Goal: Task Accomplishment & Management: Complete application form

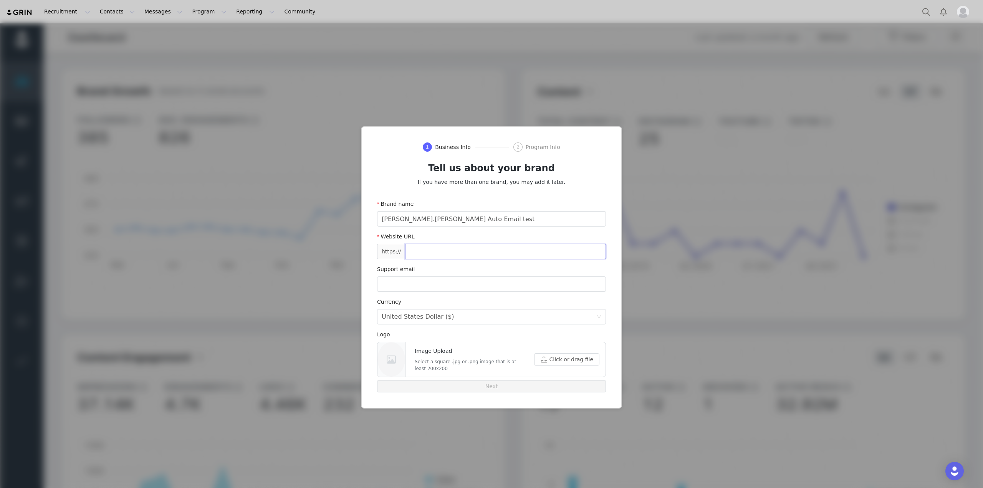
click at [457, 253] on input "text" at bounding box center [505, 251] width 201 height 15
type input "[DOMAIN_NAME]"
click at [450, 286] on input "email" at bounding box center [491, 283] width 229 height 15
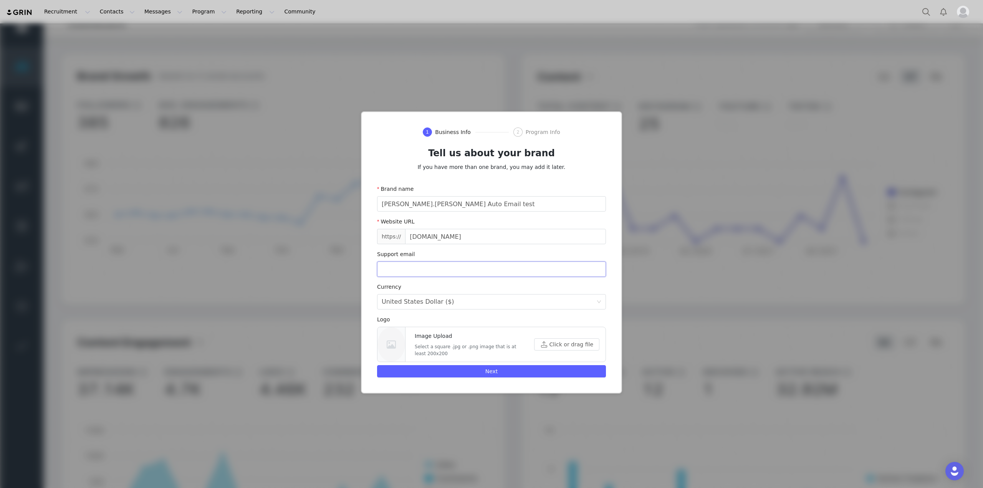
scroll to position [23, 0]
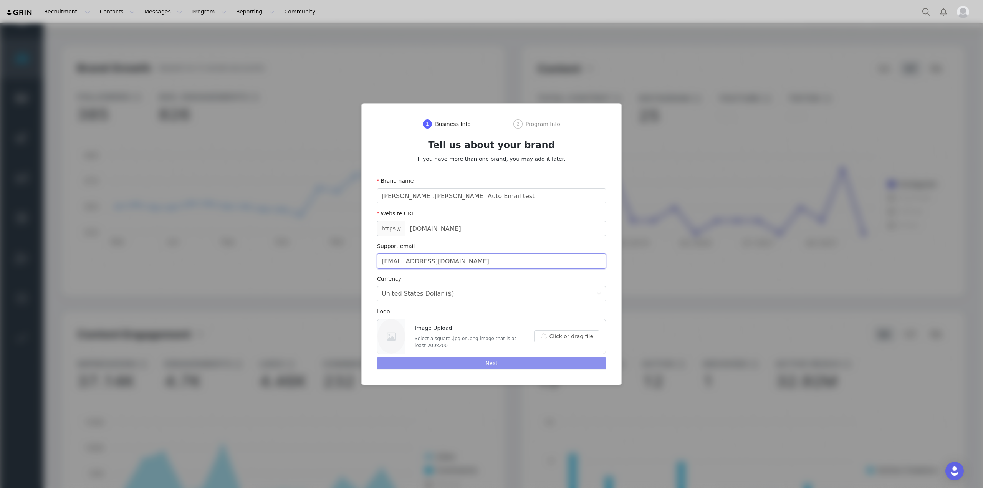
type input "support@grin.co"
click at [496, 360] on button "Next" at bounding box center [491, 363] width 229 height 12
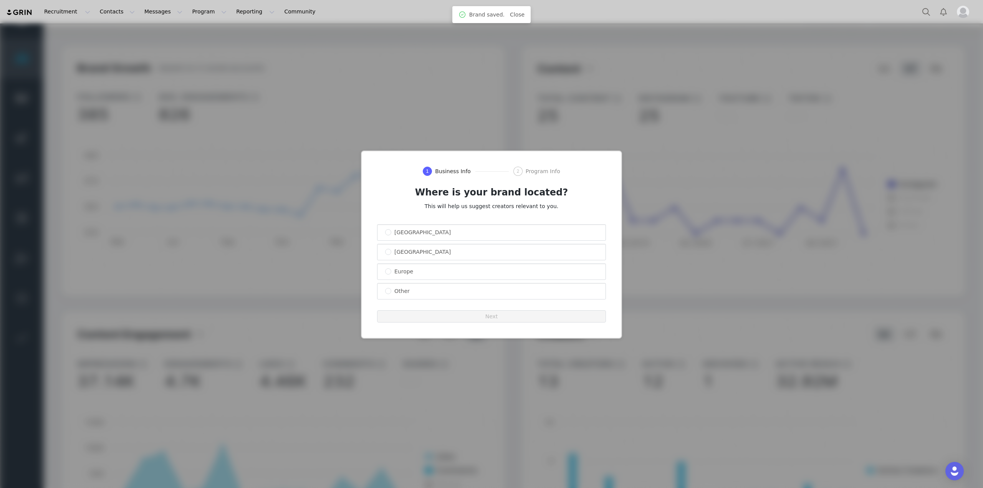
click at [420, 234] on span "United States" at bounding box center [422, 232] width 63 height 6
click at [391, 234] on input "United States" at bounding box center [388, 232] width 6 height 6
radio input "true"
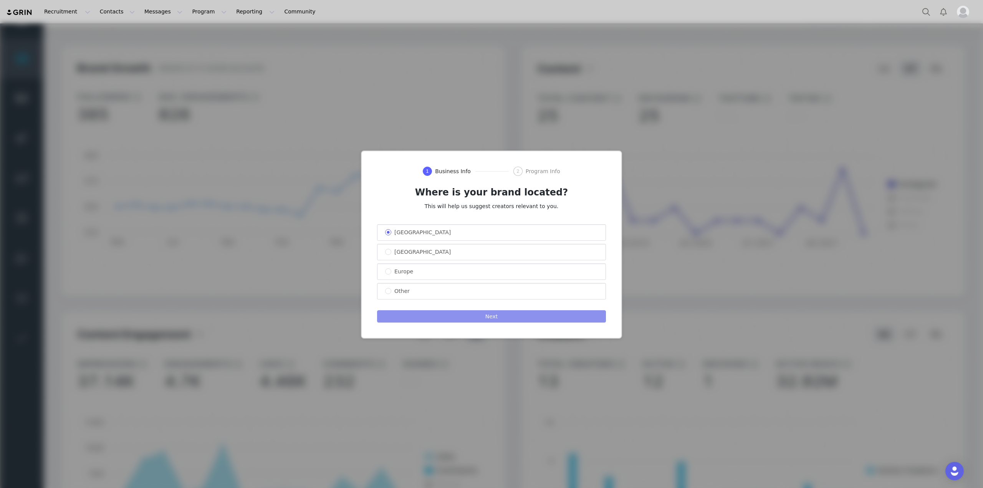
click at [484, 319] on button "Next" at bounding box center [491, 316] width 229 height 12
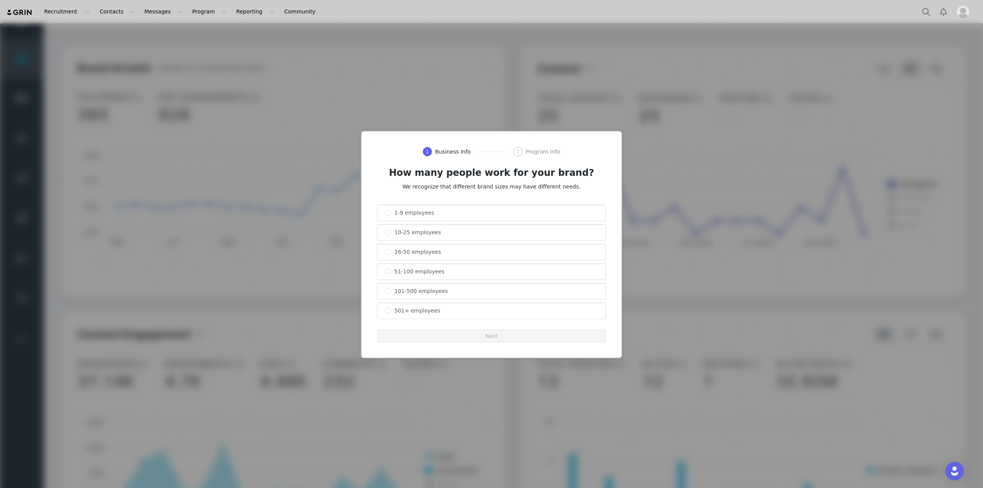
scroll to position [4, 0]
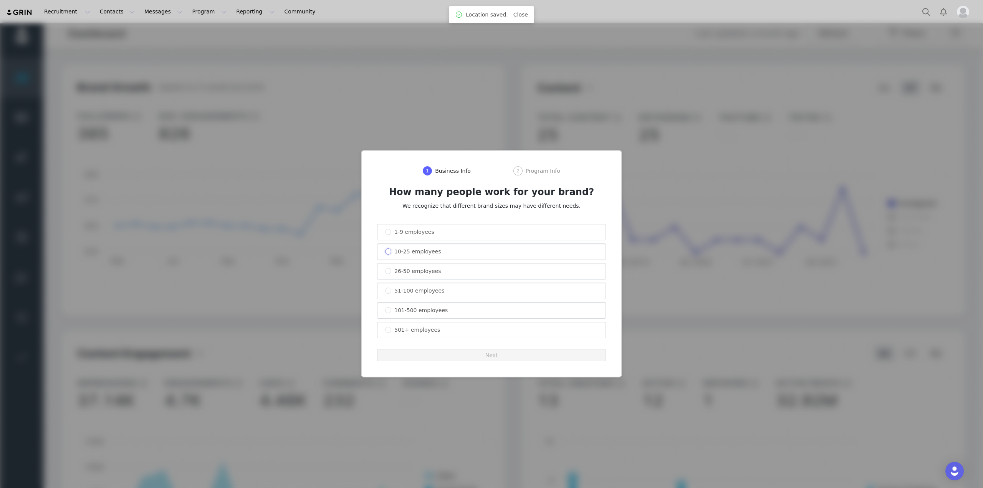
click at [385, 251] on input "10-25 employees" at bounding box center [388, 251] width 6 height 6
radio input "true"
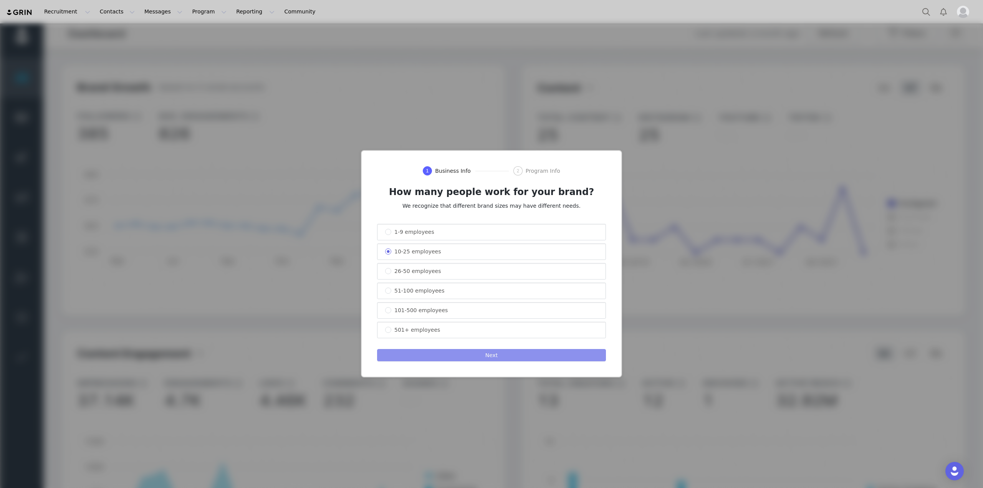
click at [487, 352] on button "Next" at bounding box center [491, 355] width 229 height 12
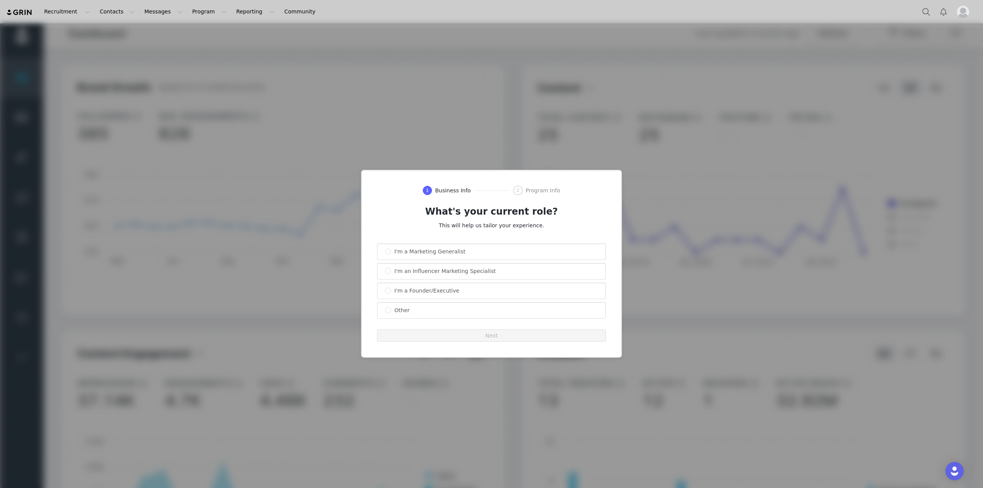
scroll to position [23, 0]
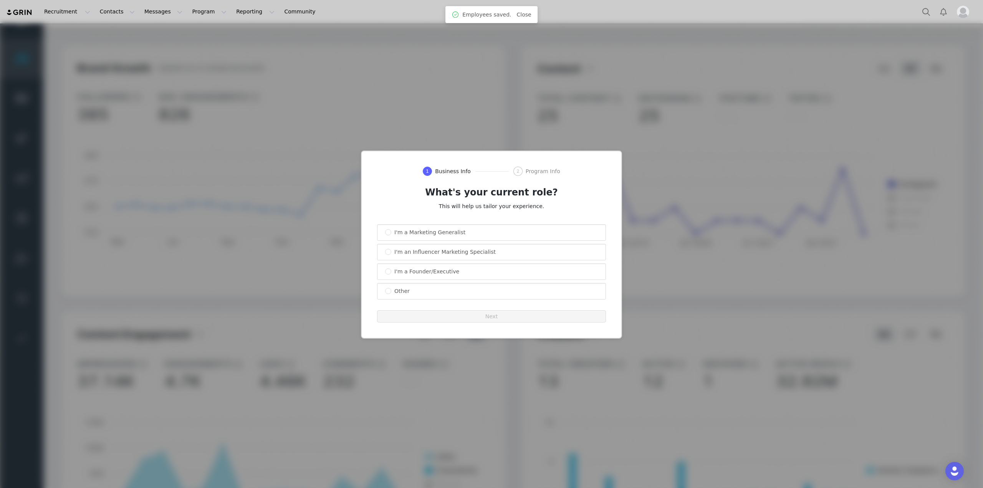
click at [414, 232] on span "I'm a Marketing Generalist" at bounding box center [429, 232] width 77 height 6
click at [391, 232] on input "I'm a Marketing Generalist" at bounding box center [388, 232] width 6 height 6
radio input "true"
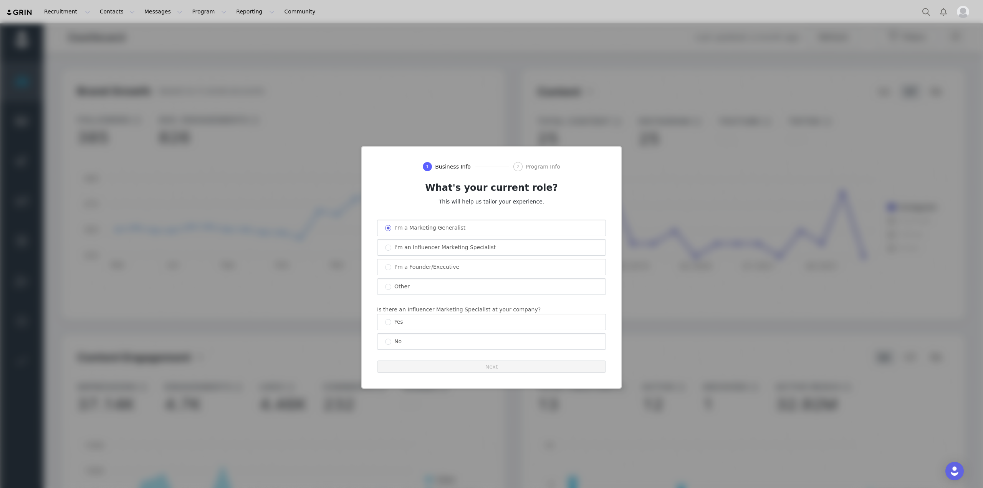
click at [437, 324] on label "Yes" at bounding box center [491, 322] width 228 height 16
click at [391, 324] on input "Yes" at bounding box center [388, 322] width 6 height 6
radio input "true"
click at [466, 364] on button "Next" at bounding box center [491, 366] width 229 height 12
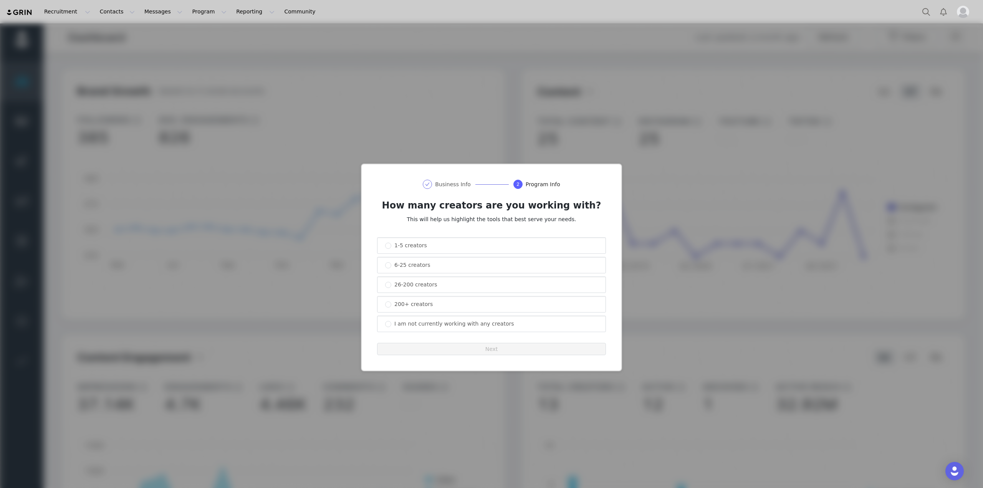
click at [407, 247] on span "1-5 creators" at bounding box center [410, 245] width 39 height 6
click at [391, 247] on input "1-5 creators" at bounding box center [388, 246] width 6 height 6
radio input "true"
click at [453, 347] on button "Next" at bounding box center [491, 349] width 229 height 12
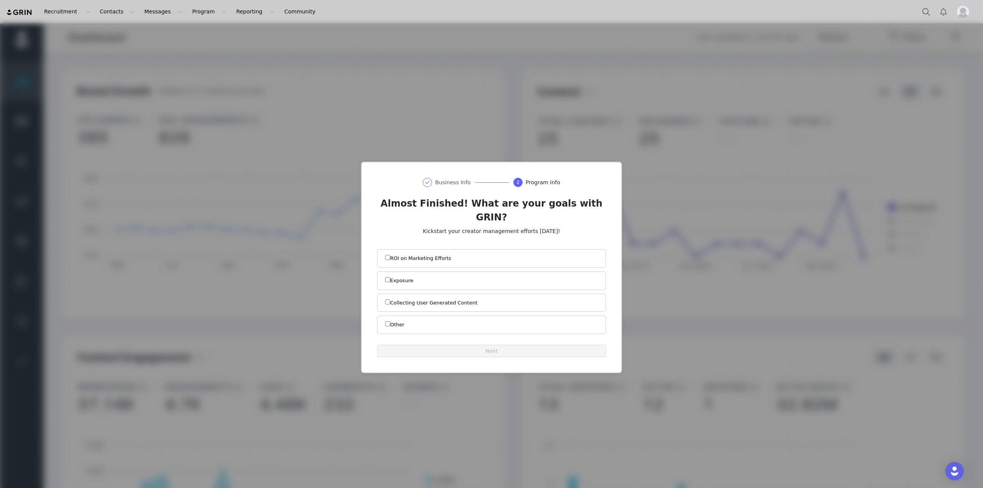
click at [415, 254] on label "ROI on Marketing Efforts" at bounding box center [491, 259] width 228 height 18
click at [390, 255] on input "ROI on Marketing Efforts" at bounding box center [387, 257] width 5 height 5
checkbox input "true"
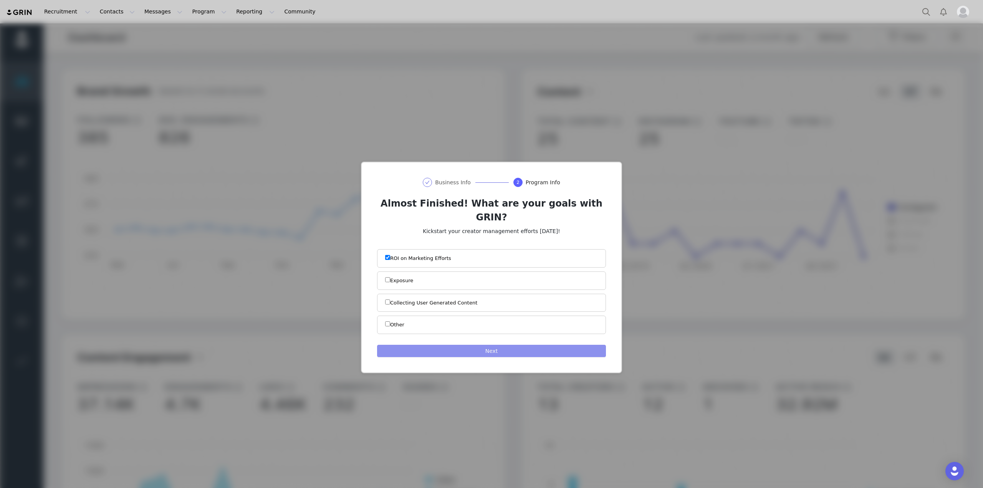
click at [458, 345] on button "Next" at bounding box center [491, 351] width 229 height 12
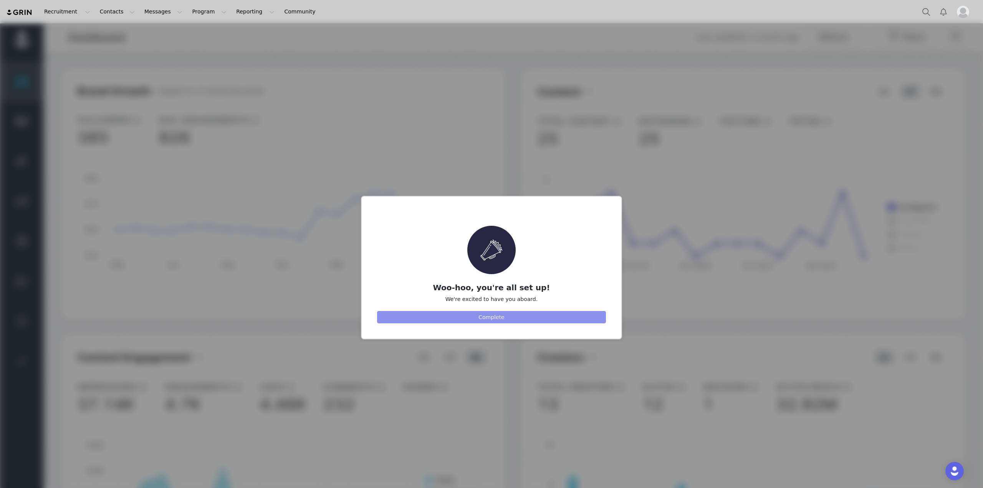
click at [473, 315] on button "Complete" at bounding box center [491, 317] width 229 height 12
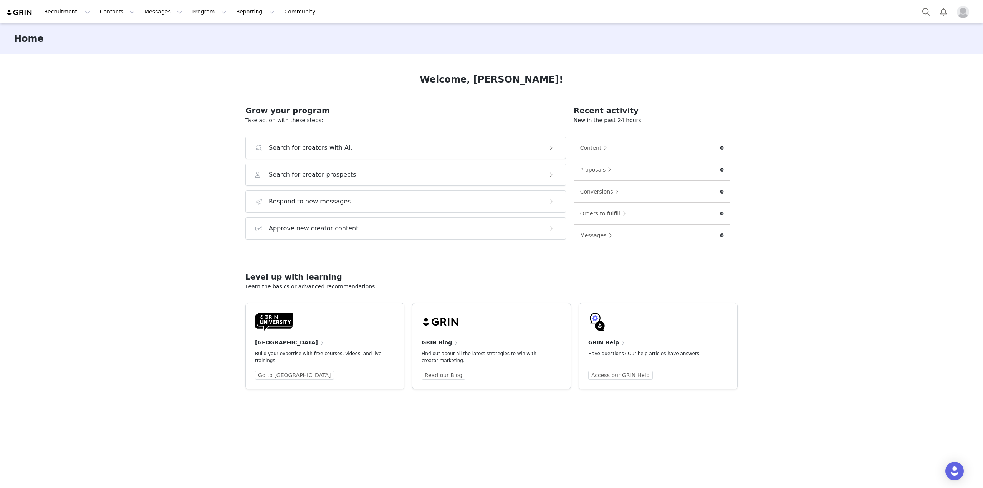
click at [958, 13] on img "Profile" at bounding box center [963, 12] width 12 height 12
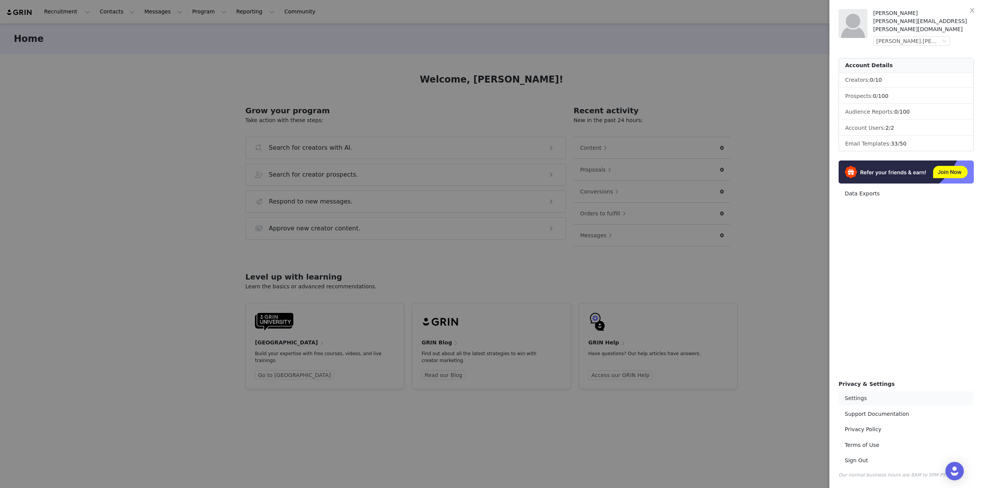
click at [858, 399] on link "Settings" at bounding box center [905, 398] width 135 height 14
select select "America/New_York"
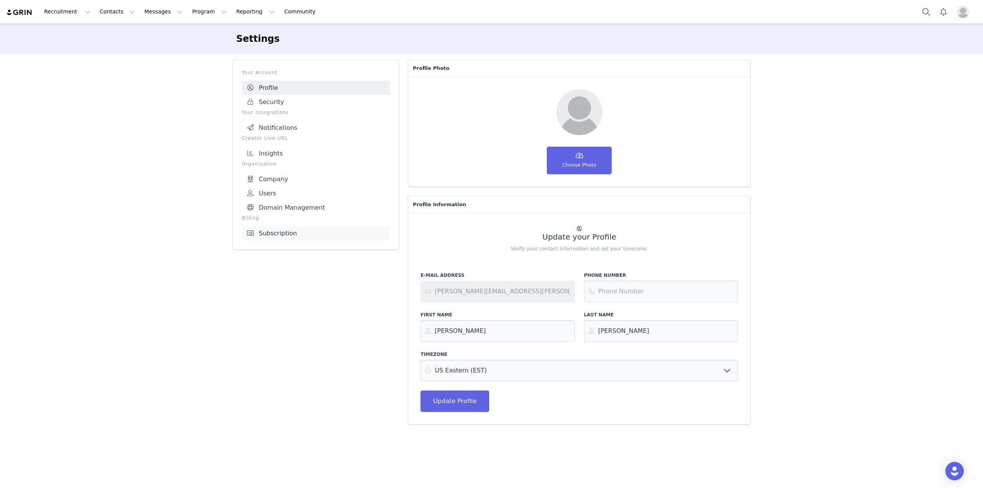
click at [307, 232] on link "Subscription" at bounding box center [316, 233] width 148 height 14
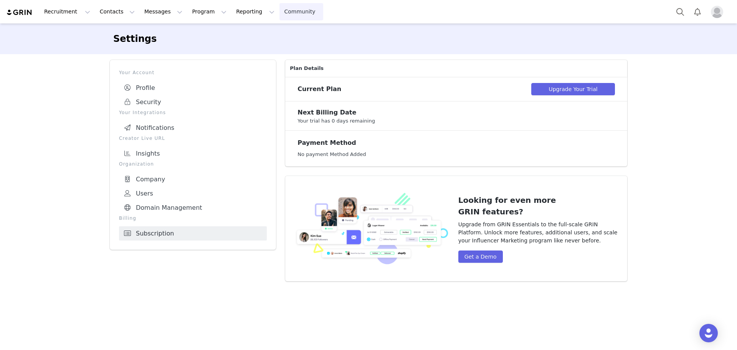
click at [279, 13] on link "Community Community" at bounding box center [301, 11] width 44 height 17
click at [187, 11] on button "Program Program" at bounding box center [209, 11] width 44 height 17
click at [187, 33] on p "Activations" at bounding box center [190, 34] width 30 height 8
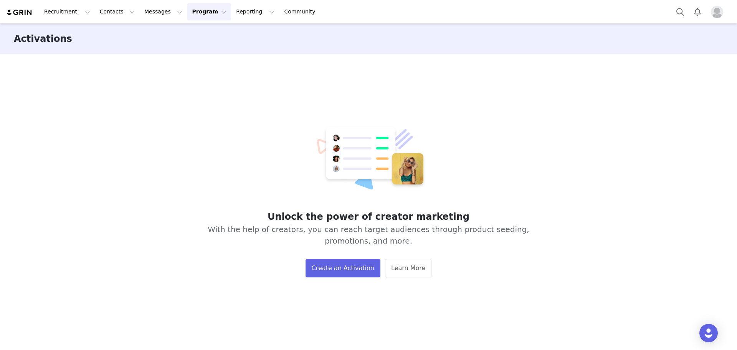
click at [716, 14] on img "Profile" at bounding box center [717, 12] width 12 height 12
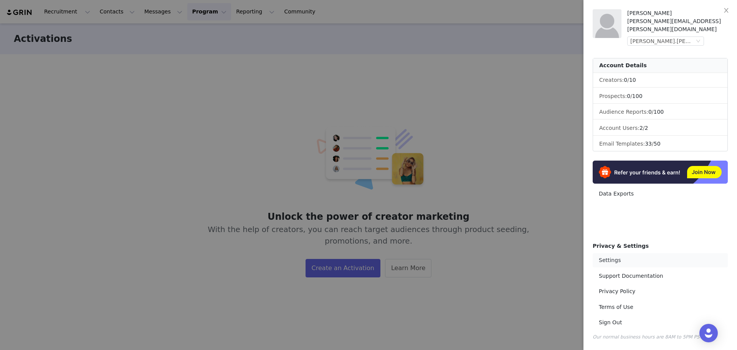
click at [611, 259] on link "Settings" at bounding box center [660, 260] width 135 height 14
select select "America/New_York"
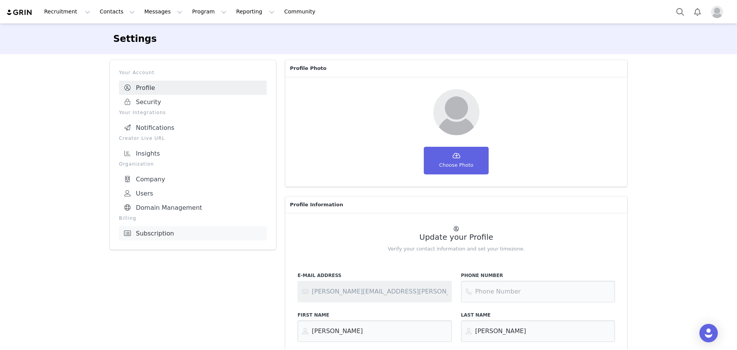
click at [178, 231] on link "Subscription" at bounding box center [193, 233] width 148 height 14
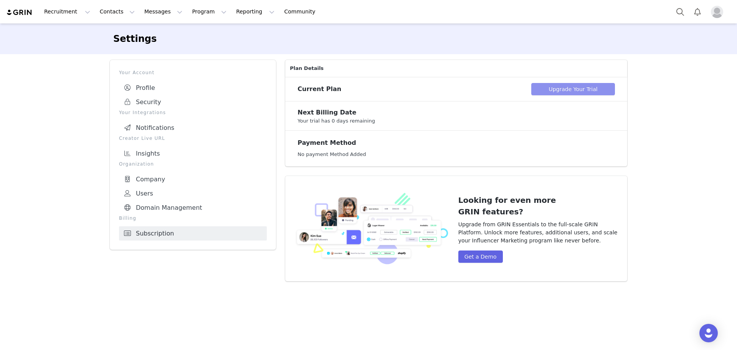
click at [555, 91] on button "Upgrade Your Trial" at bounding box center [573, 89] width 84 height 12
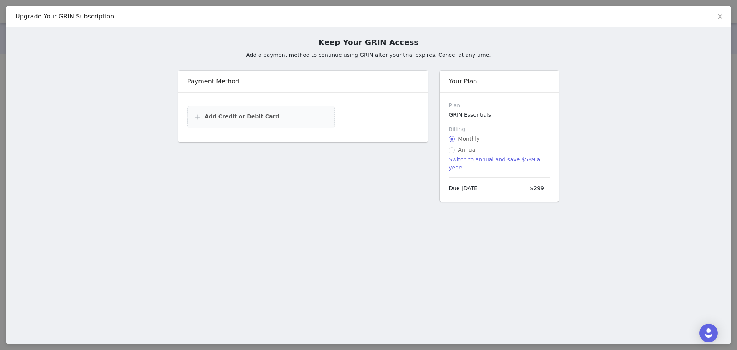
click at [243, 118] on span "Add Credit or Debit Card" at bounding box center [242, 116] width 74 height 6
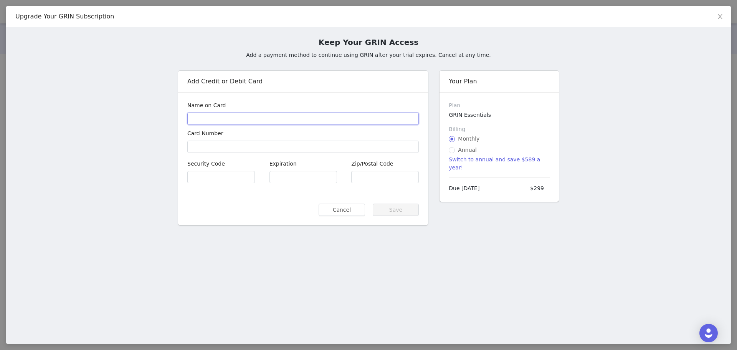
click at [240, 119] on input "text" at bounding box center [302, 118] width 231 height 12
click at [212, 117] on input "Daniel J Demas" at bounding box center [302, 118] width 231 height 12
type input "Daniel Demas"
click at [359, 179] on input "text" at bounding box center [385, 177] width 68 height 12
type input "95814"
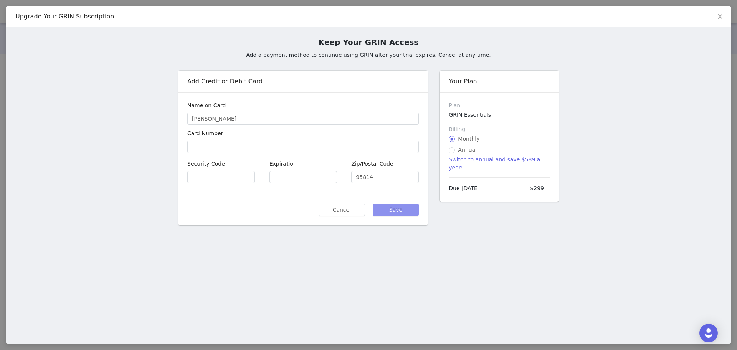
click at [398, 210] on button "Save" at bounding box center [396, 209] width 46 height 12
click at [343, 13] on span at bounding box center [341, 14] width 8 height 9
drag, startPoint x: 269, startPoint y: 54, endPoint x: 427, endPoint y: 56, distance: 158.6
click at [424, 55] on p "Add a payment method to continue using GRIN after your trial expires. Cancel at…" at bounding box center [368, 55] width 381 height 8
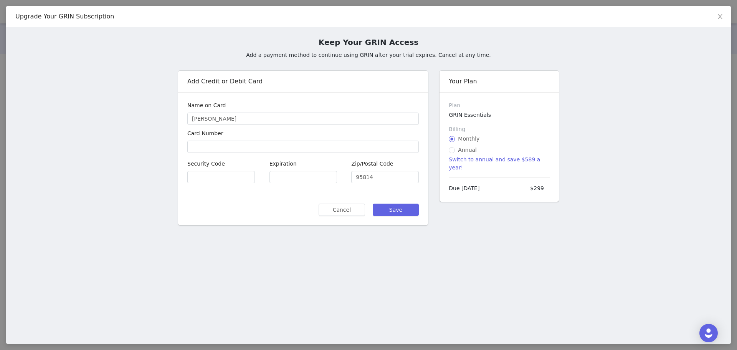
click at [441, 56] on p "Add a payment method to continue using GRIN after your trial expires. Cancel at…" at bounding box center [368, 55] width 381 height 8
click at [459, 56] on p "Add a payment method to continue using GRIN after your trial expires. Cancel at…" at bounding box center [368, 55] width 381 height 8
click at [393, 207] on button "Save" at bounding box center [396, 209] width 46 height 12
click at [358, 15] on span "Server Error" at bounding box center [364, 15] width 33 height 8
drag, startPoint x: 358, startPoint y: 15, endPoint x: 372, endPoint y: 15, distance: 13.4
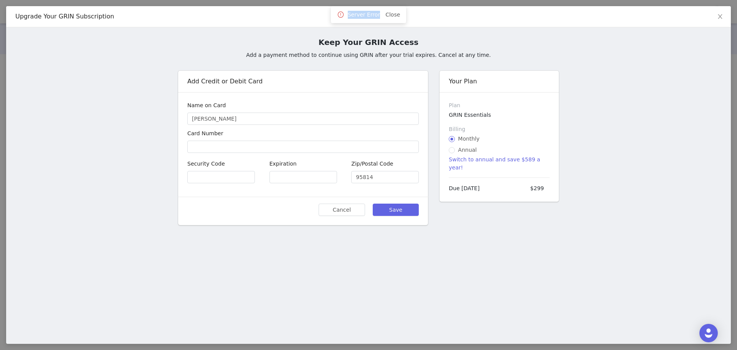
click at [372, 15] on span "Server Error" at bounding box center [364, 15] width 33 height 8
click at [375, 177] on input "95814" at bounding box center [385, 177] width 68 height 12
click at [344, 207] on button "Cancel" at bounding box center [342, 209] width 46 height 12
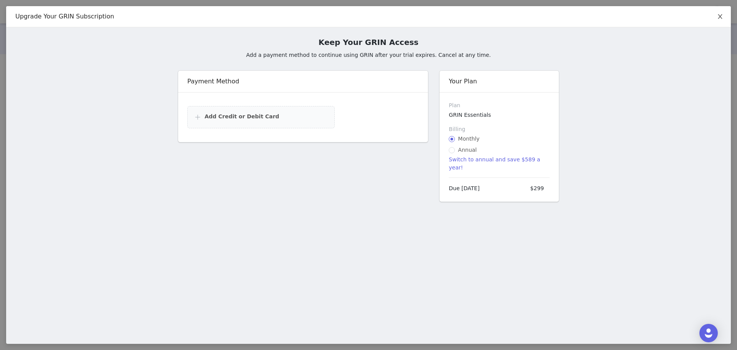
click at [719, 16] on icon "icon: close" at bounding box center [720, 16] width 4 height 5
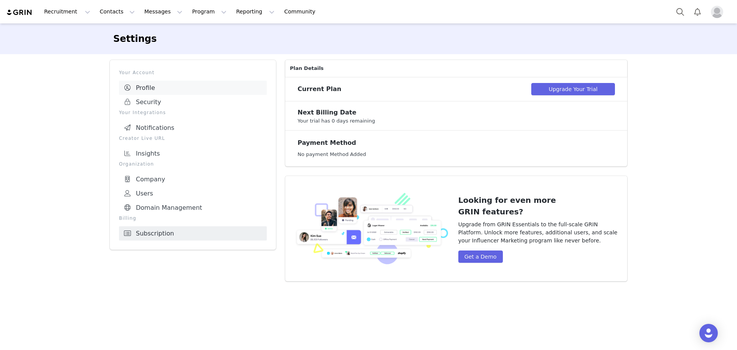
click at [150, 86] on link "Profile" at bounding box center [193, 88] width 148 height 14
select select "America/New_York"
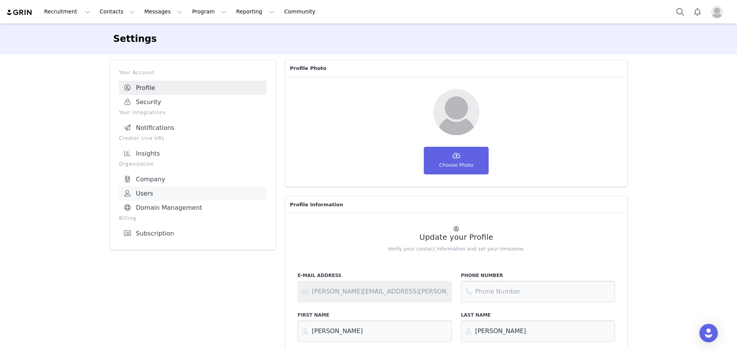
click at [162, 190] on link "Users" at bounding box center [193, 193] width 148 height 14
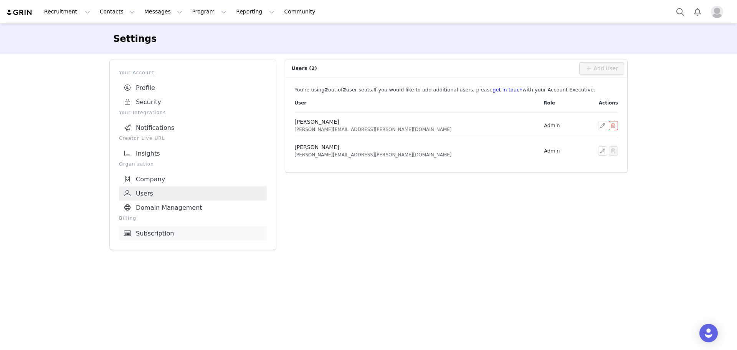
click at [160, 227] on link "Subscription" at bounding box center [193, 233] width 148 height 14
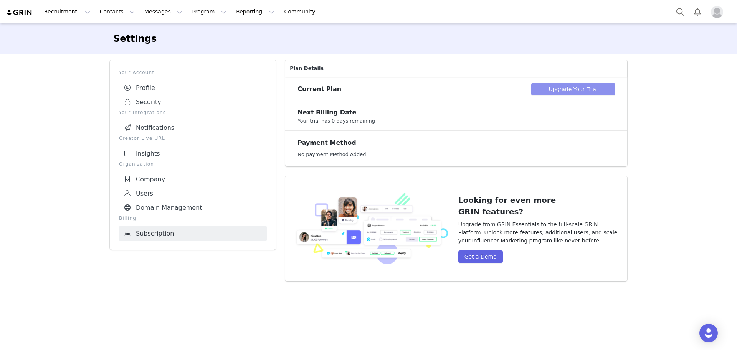
click at [553, 88] on button "Upgrade Your Trial" at bounding box center [573, 89] width 84 height 12
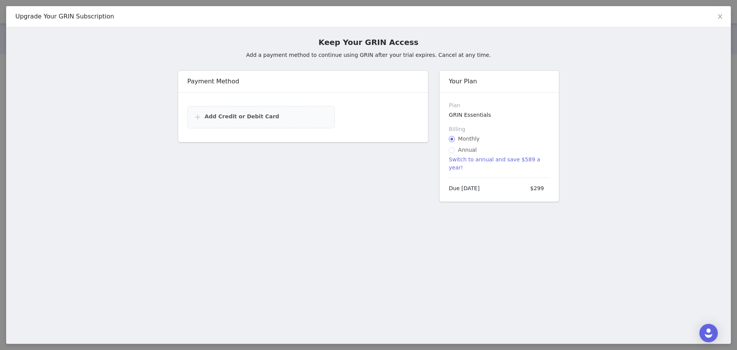
click at [240, 118] on span "Add Credit or Debit Card" at bounding box center [242, 116] width 74 height 6
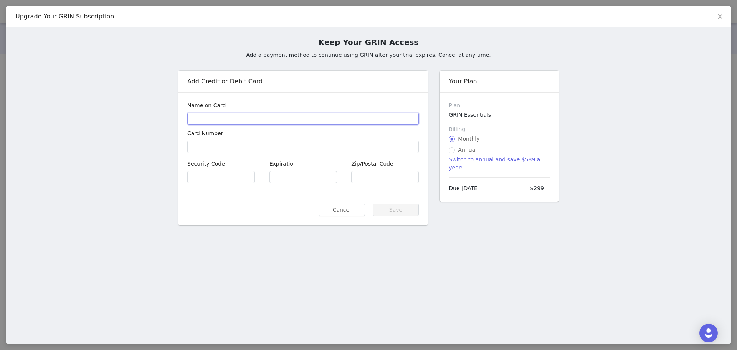
click at [240, 118] on input "text" at bounding box center [302, 118] width 231 height 12
click at [223, 120] on input "text" at bounding box center [302, 118] width 231 height 12
type input "Daniel Demas"
type input "95814"
click at [399, 207] on button "Save" at bounding box center [396, 209] width 46 height 12
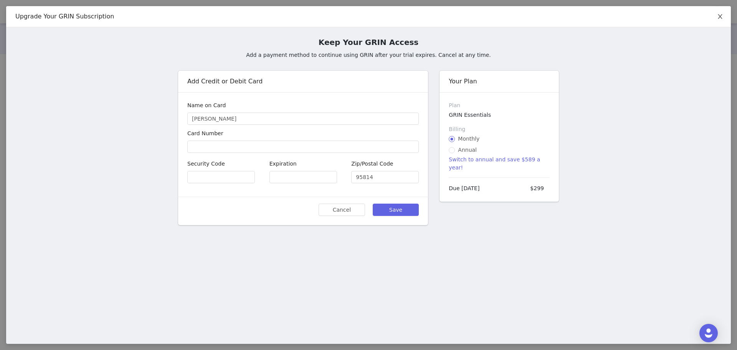
click at [721, 15] on icon "icon: close" at bounding box center [720, 16] width 6 height 6
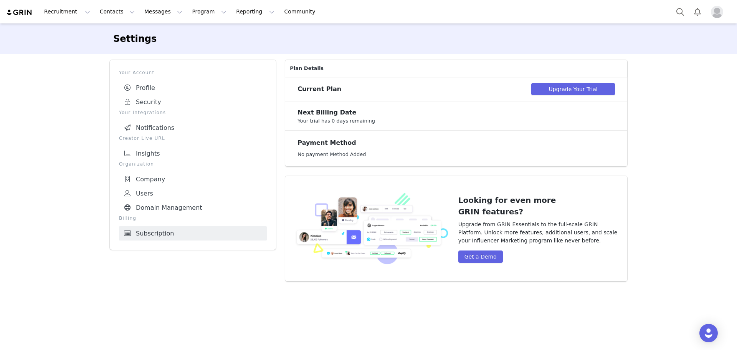
click at [713, 15] on img "Profile" at bounding box center [717, 12] width 12 height 12
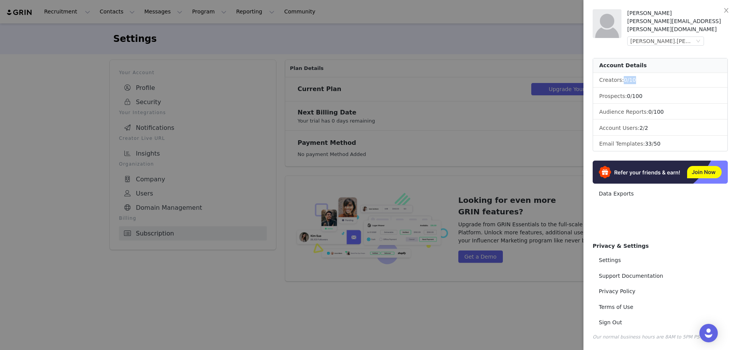
drag, startPoint x: 623, startPoint y: 73, endPoint x: 638, endPoint y: 73, distance: 14.6
click at [638, 73] on li "Creators: 0 / 10" at bounding box center [660, 80] width 134 height 15
drag, startPoint x: 626, startPoint y: 88, endPoint x: 642, endPoint y: 89, distance: 15.8
click at [642, 93] on span "0 / 100" at bounding box center [634, 96] width 15 height 6
drag, startPoint x: 645, startPoint y: 104, endPoint x: 660, endPoint y: 104, distance: 15.4
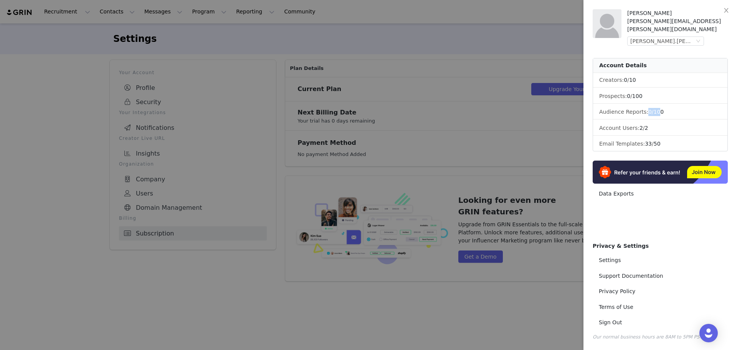
click at [659, 105] on li "Audience Reports: 0 / 100" at bounding box center [660, 112] width 134 height 15
drag, startPoint x: 636, startPoint y: 121, endPoint x: 651, endPoint y: 121, distance: 14.2
click at [651, 121] on li "Account Users: 2 / 2" at bounding box center [660, 128] width 134 height 15
drag, startPoint x: 641, startPoint y: 135, endPoint x: 661, endPoint y: 134, distance: 20.0
click at [661, 137] on li "Email Templates: 33 / 50" at bounding box center [660, 144] width 134 height 14
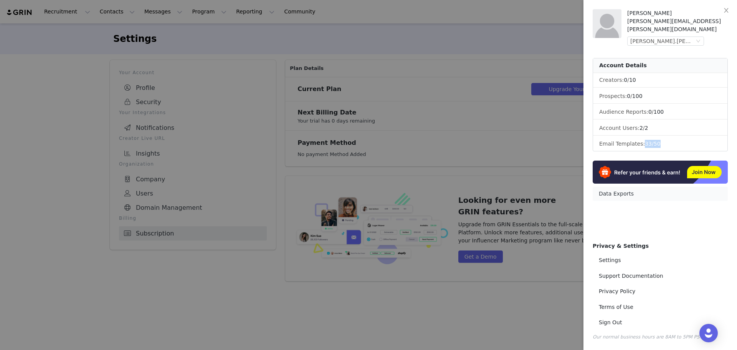
click at [616, 187] on link "Data Exports" at bounding box center [660, 194] width 135 height 14
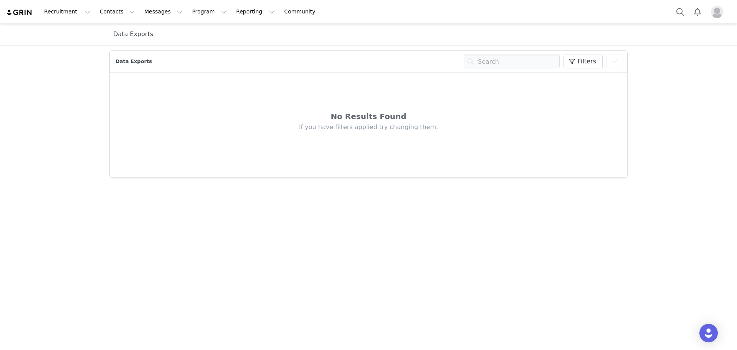
click at [720, 12] on img "Profile" at bounding box center [717, 12] width 12 height 12
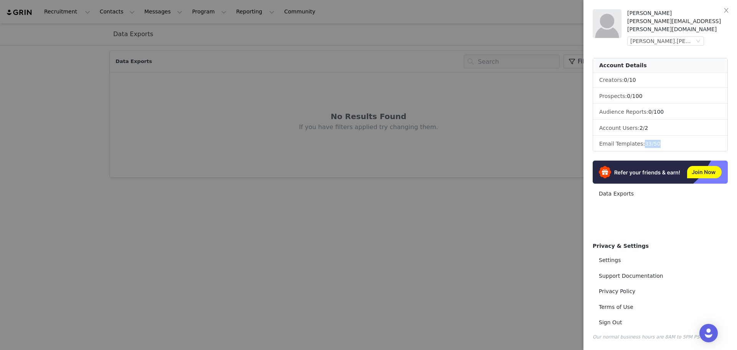
click at [631, 164] on img at bounding box center [660, 171] width 135 height 23
click at [622, 164] on img at bounding box center [660, 171] width 135 height 23
click at [352, 96] on div at bounding box center [368, 175] width 737 height 350
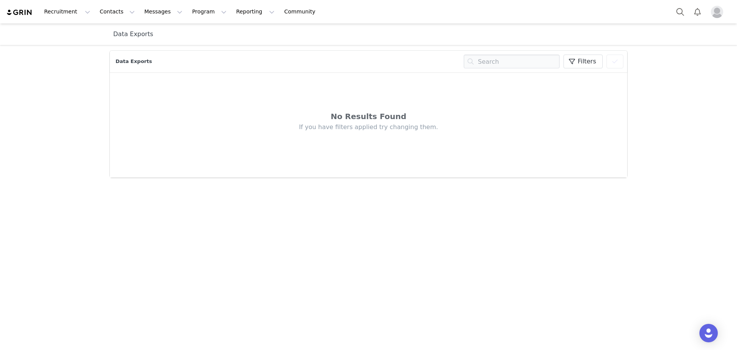
click at [710, 13] on button "Profile" at bounding box center [718, 12] width 25 height 12
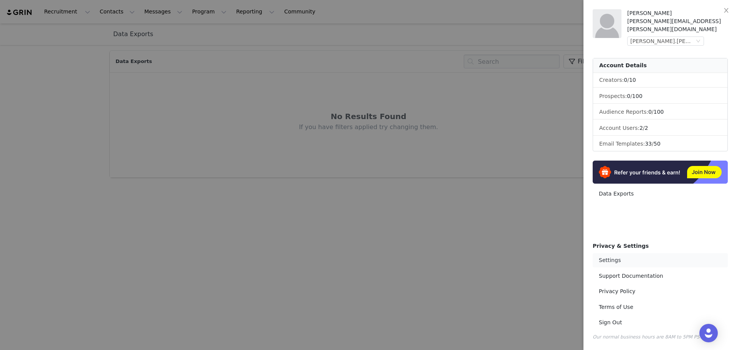
click at [616, 262] on link "Settings" at bounding box center [660, 260] width 135 height 14
select select "America/New_York"
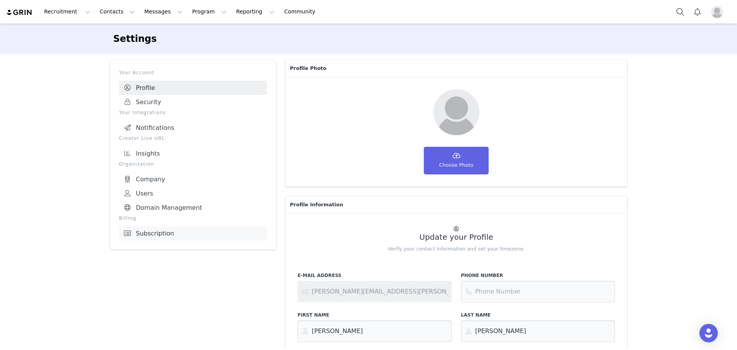
click at [162, 230] on link "Subscription" at bounding box center [193, 233] width 148 height 14
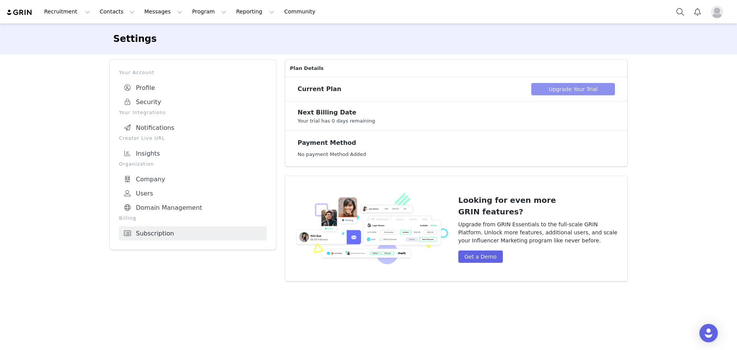
click at [540, 91] on button "Upgrade Your Trial" at bounding box center [573, 89] width 84 height 12
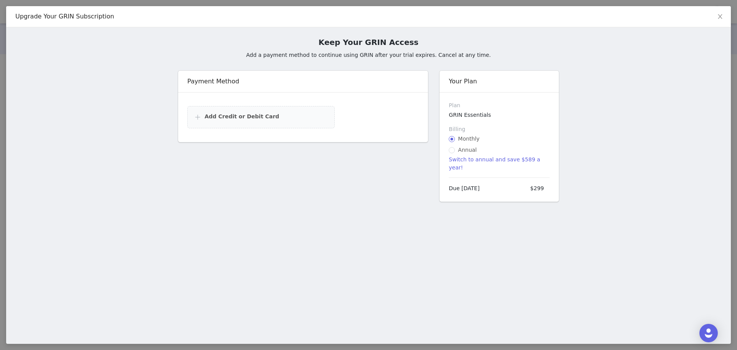
click at [221, 115] on span "Add Credit or Debit Card" at bounding box center [242, 116] width 74 height 6
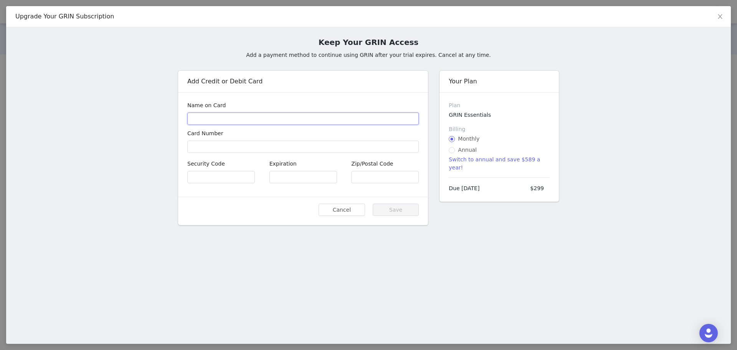
type input "Daniel Demas"
type input "95814"
click at [388, 208] on button "Save" at bounding box center [396, 209] width 46 height 12
click at [362, 15] on span "Server Error" at bounding box center [364, 15] width 33 height 8
drag, startPoint x: 362, startPoint y: 15, endPoint x: 370, endPoint y: 17, distance: 8.8
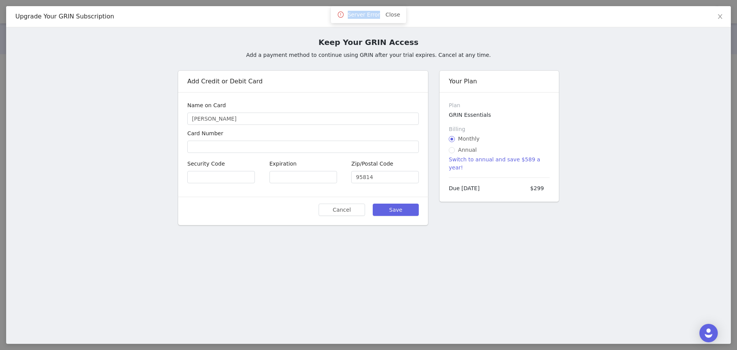
click at [370, 17] on span "Server Error" at bounding box center [364, 15] width 33 height 8
click at [393, 15] on link "Close" at bounding box center [392, 15] width 15 height 6
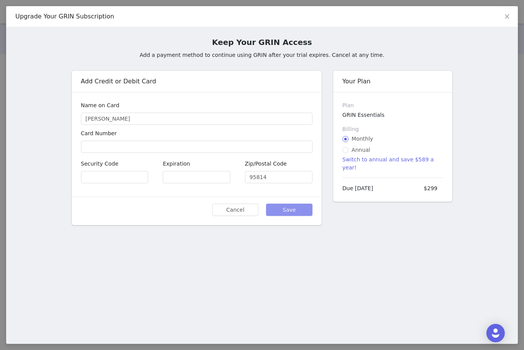
click at [288, 207] on button "Save" at bounding box center [289, 209] width 46 height 12
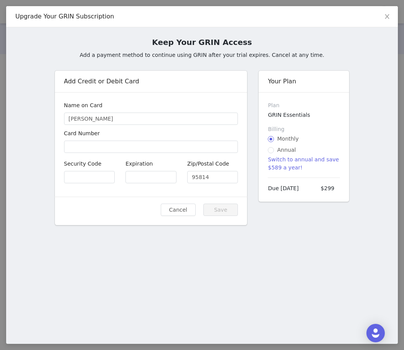
click at [171, 249] on div "Upgrade Your GRIN Subscription Keep Your GRIN Access Add a payment method to co…" at bounding box center [202, 174] width 392 height 337
click at [167, 264] on div "Upgrade Your GRIN Subscription Keep Your GRIN Access Add a payment method to co…" at bounding box center [202, 174] width 392 height 337
click at [79, 259] on div "Upgrade Your GRIN Subscription Keep Your GRIN Access Add a payment method to co…" at bounding box center [202, 174] width 392 height 337
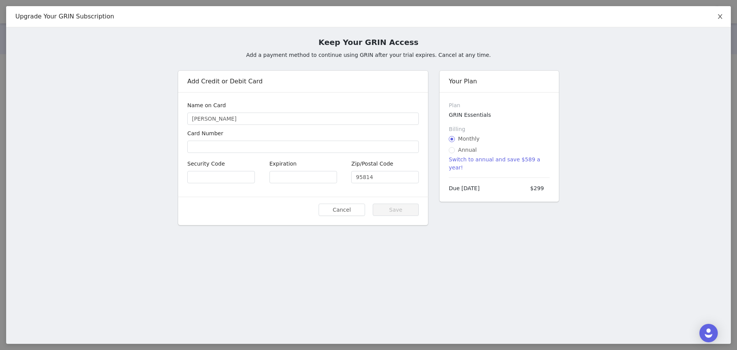
click at [717, 18] on icon "icon: close" at bounding box center [720, 16] width 6 height 6
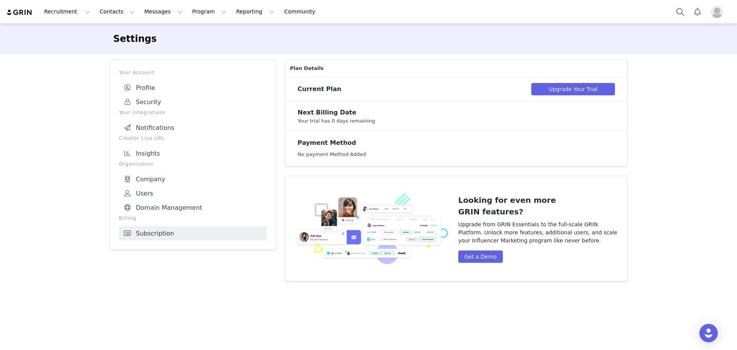
click at [715, 13] on img "Profile" at bounding box center [717, 12] width 12 height 12
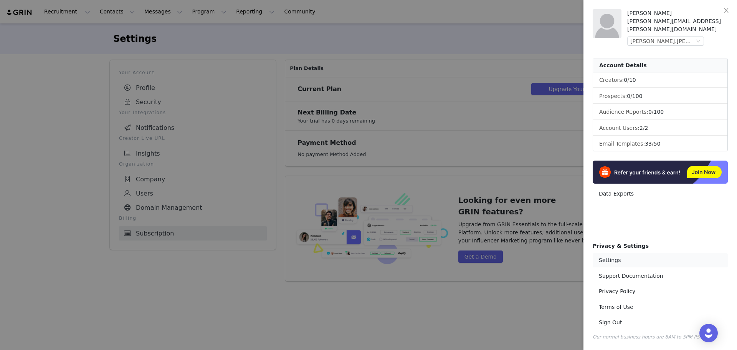
click at [618, 257] on link "Settings" at bounding box center [660, 260] width 135 height 14
select select "America/New_York"
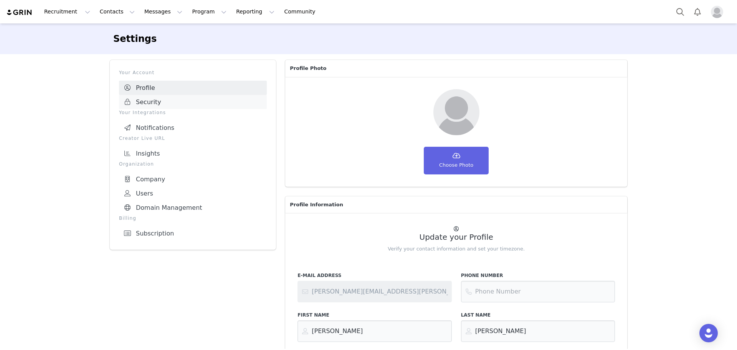
click at [154, 100] on link "Security" at bounding box center [193, 102] width 148 height 14
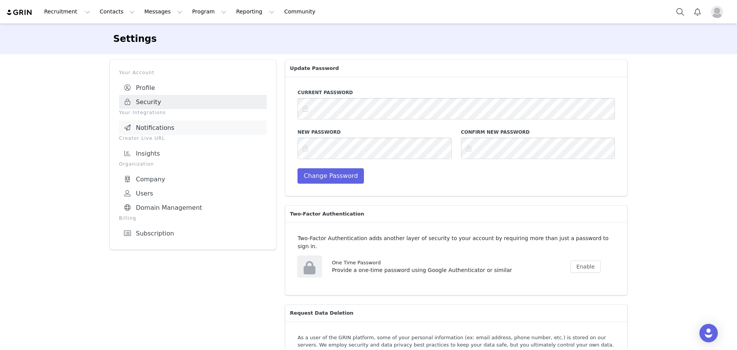
click at [158, 128] on link "Notifications" at bounding box center [193, 128] width 148 height 14
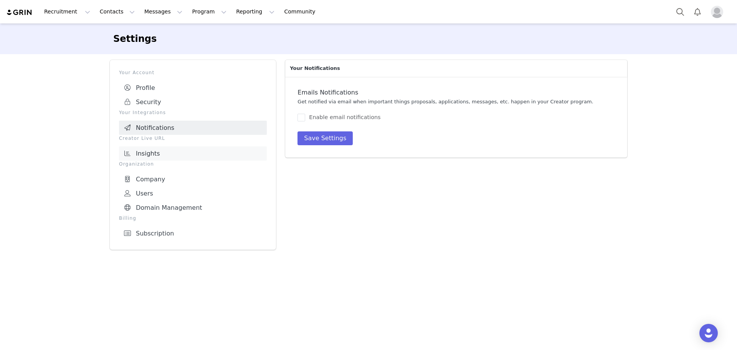
click at [154, 153] on link "Insights" at bounding box center [193, 153] width 148 height 14
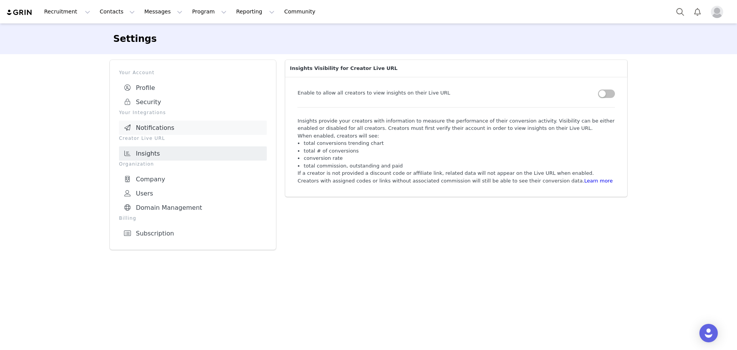
click at [154, 129] on link "Notifications" at bounding box center [193, 128] width 148 height 14
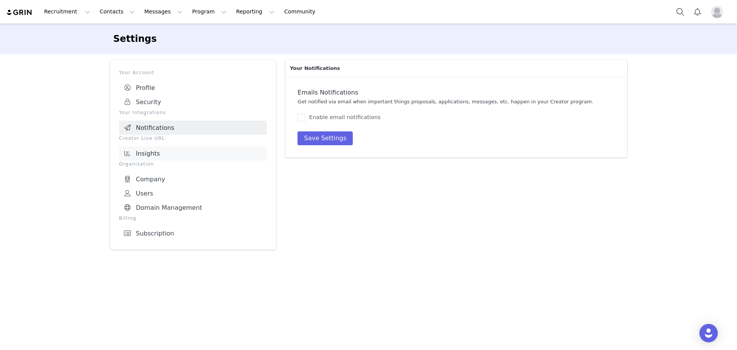
click at [160, 150] on link "Insights" at bounding box center [193, 153] width 148 height 14
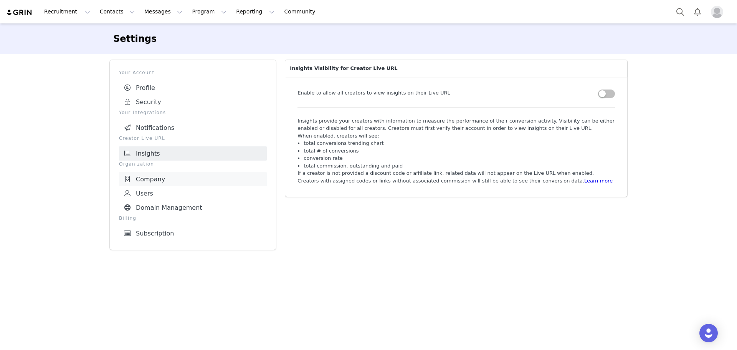
click at [151, 175] on link "Company" at bounding box center [193, 179] width 148 height 14
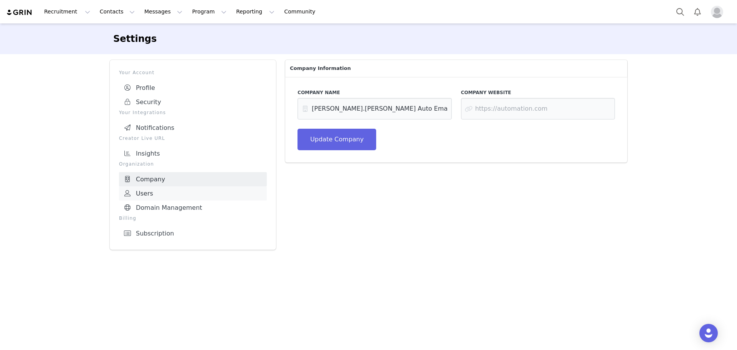
click at [150, 187] on link "Users" at bounding box center [193, 193] width 148 height 14
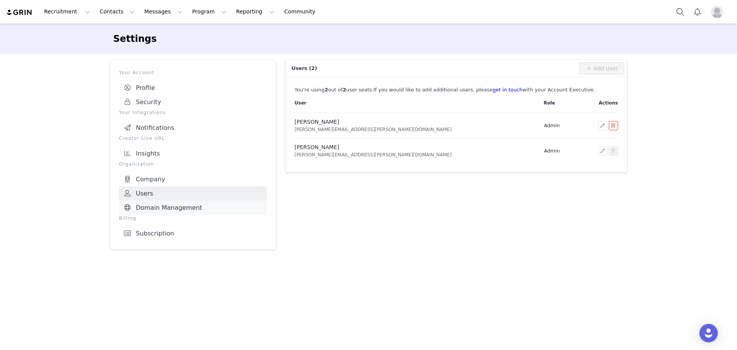
click at [150, 205] on link "Domain Management" at bounding box center [193, 207] width 148 height 14
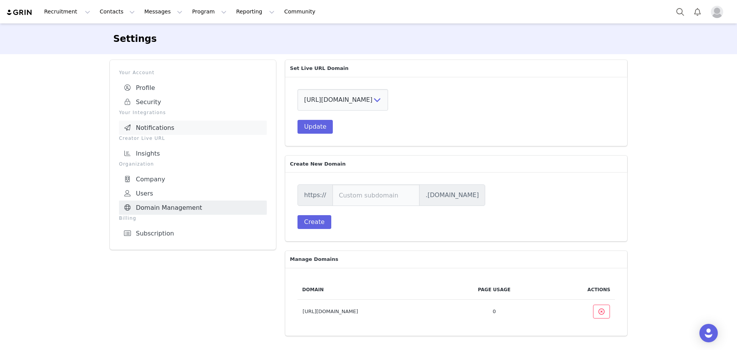
click at [155, 128] on link "Notifications" at bounding box center [193, 128] width 148 height 14
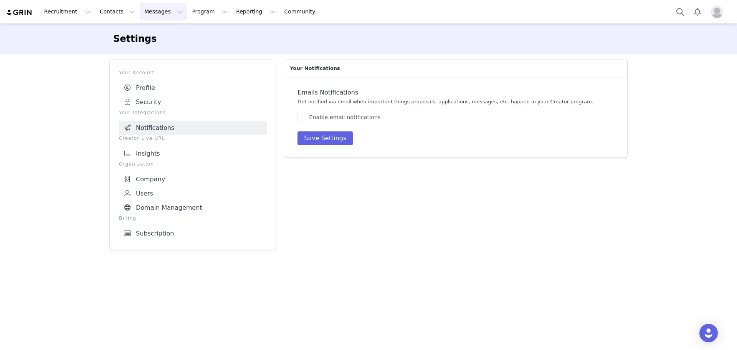
click at [142, 12] on button "Messages Messages" at bounding box center [163, 11] width 47 height 17
click at [149, 48] on div "Inbox" at bounding box center [157, 48] width 51 height 8
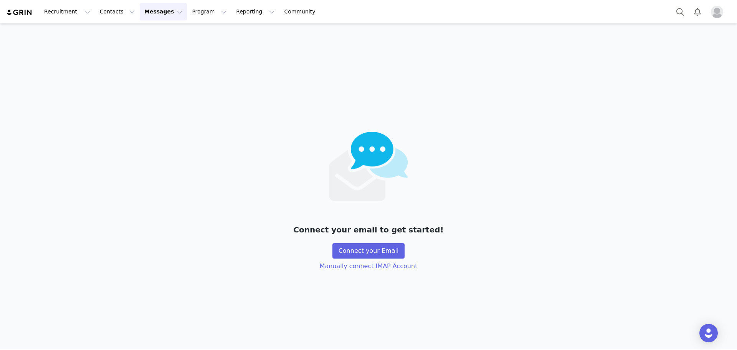
click at [151, 8] on button "Messages Messages" at bounding box center [163, 11] width 47 height 17
click at [154, 37] on p "Dashboard" at bounding box center [147, 34] width 29 height 8
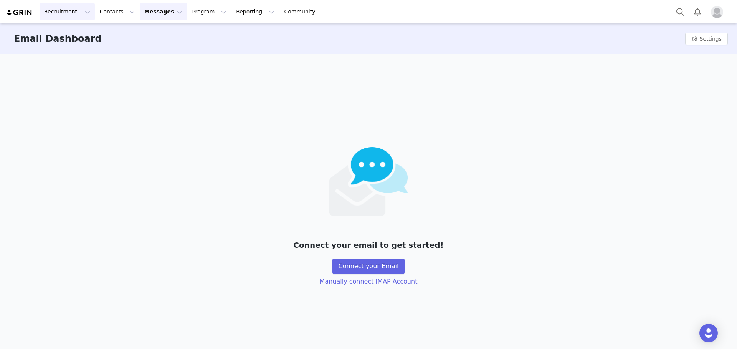
click at [80, 11] on button "Recruitment Recruitment" at bounding box center [67, 11] width 55 height 17
click at [118, 9] on button "Contacts Contacts" at bounding box center [117, 11] width 44 height 17
click at [187, 10] on button "Program Program" at bounding box center [209, 11] width 44 height 17
click at [231, 12] on button "Reporting Reporting" at bounding box center [255, 11] width 48 height 17
click at [281, 12] on link "Community Community" at bounding box center [301, 11] width 44 height 17
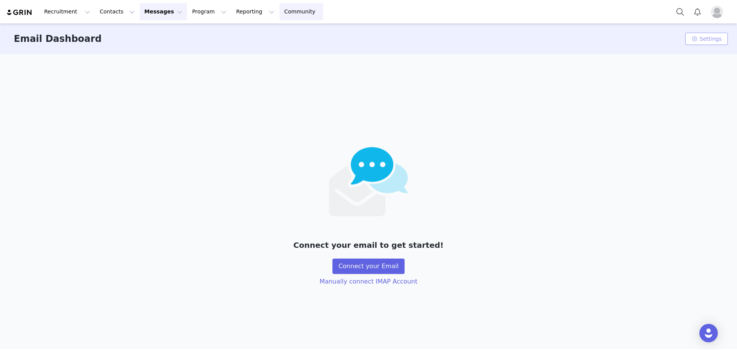
click at [701, 40] on button "Settings" at bounding box center [706, 39] width 43 height 12
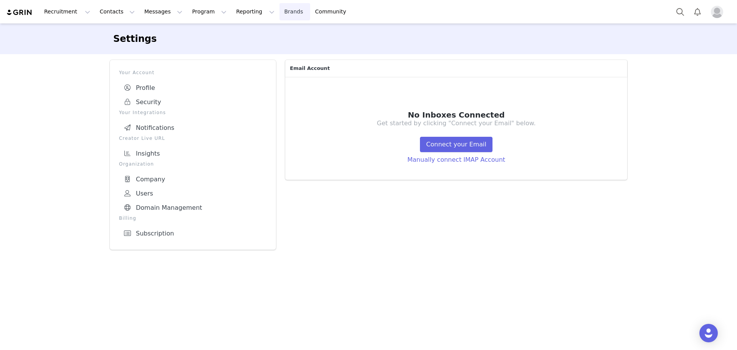
click at [279, 12] on link "Brands Brands" at bounding box center [294, 11] width 30 height 17
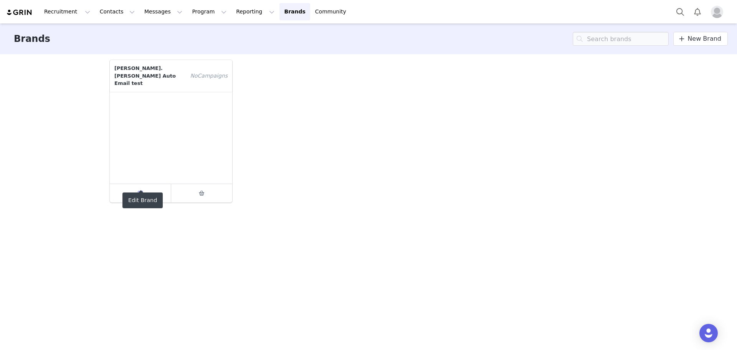
click at [144, 188] on span at bounding box center [140, 192] width 9 height 9
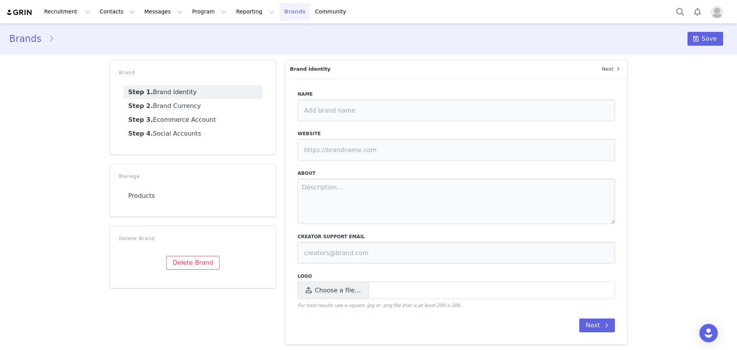
type input "[PERSON_NAME].[PERSON_NAME] Auto Email test"
type input "[URL][DOMAIN_NAME]"
type input "[EMAIL_ADDRESS][DOMAIN_NAME]"
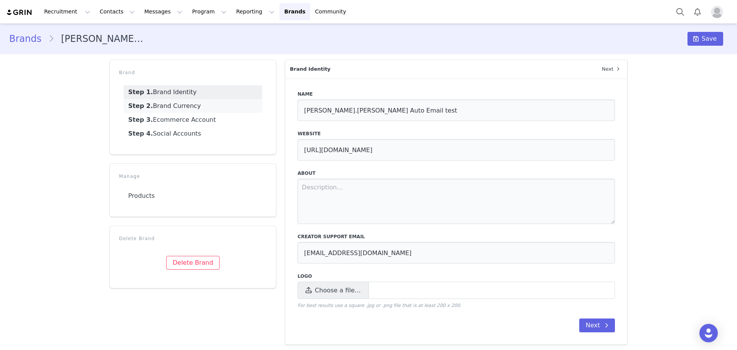
click at [175, 109] on link "Step 2. Brand Currency" at bounding box center [193, 106] width 139 height 14
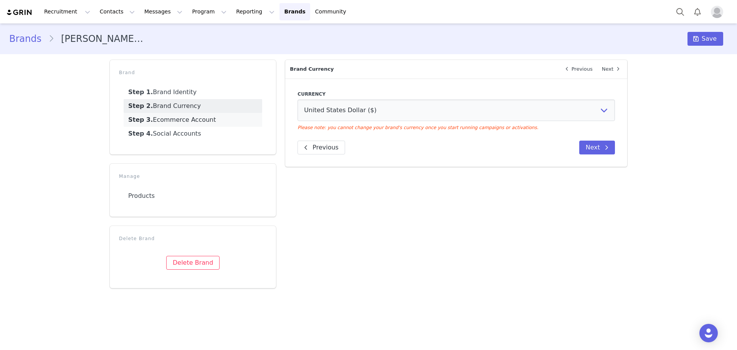
click at [176, 117] on link "Step 3. Ecommerce Account" at bounding box center [193, 120] width 139 height 14
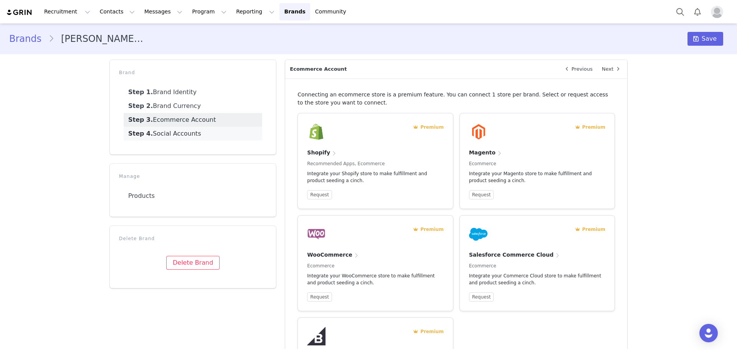
click at [177, 132] on link "Step 4. Social Accounts" at bounding box center [193, 134] width 139 height 14
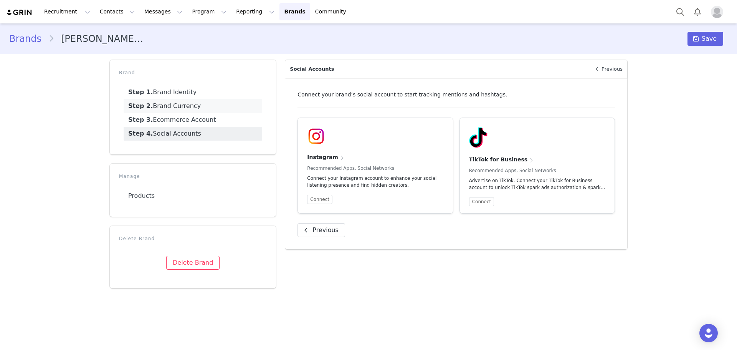
click at [173, 109] on link "Step 2. Brand Currency" at bounding box center [193, 106] width 139 height 14
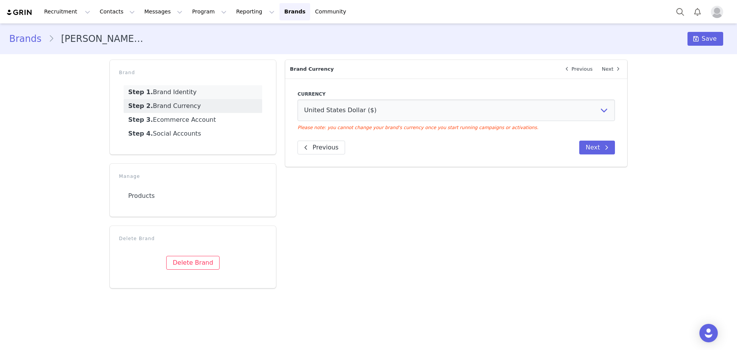
click at [173, 95] on link "Step 1. Brand Identity" at bounding box center [193, 92] width 139 height 14
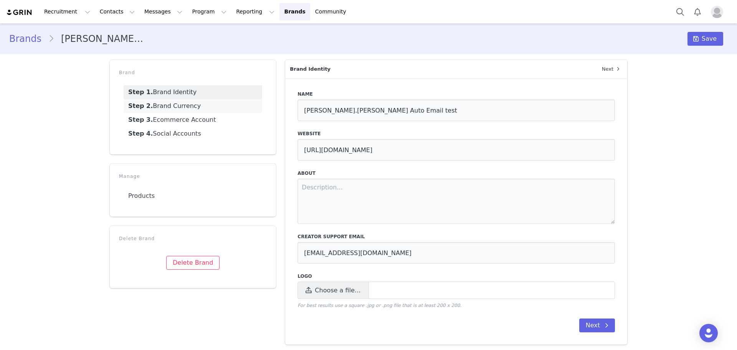
click at [178, 104] on link "Step 2. Brand Currency" at bounding box center [193, 106] width 139 height 14
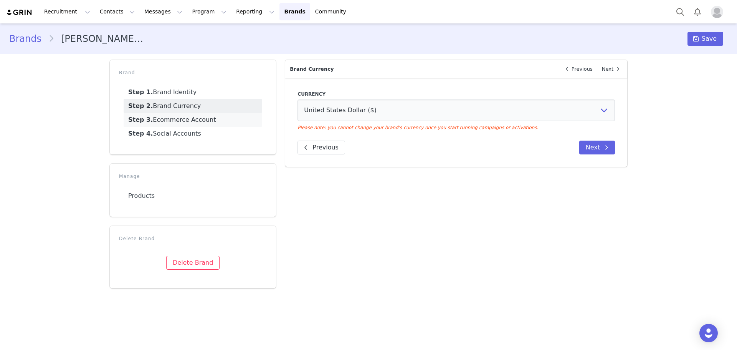
click at [181, 118] on link "Step 3. Ecommerce Account" at bounding box center [193, 120] width 139 height 14
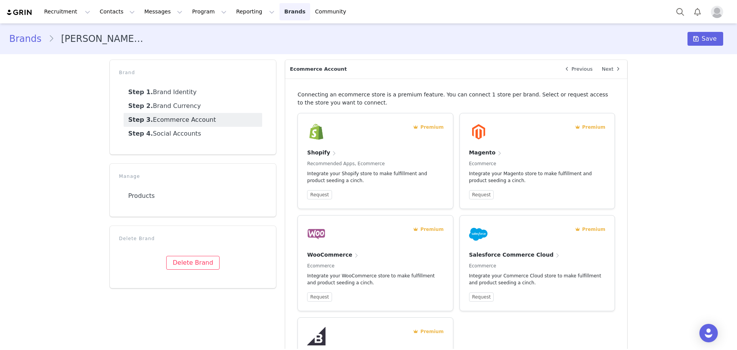
click at [279, 13] on link "Brands Brands" at bounding box center [294, 11] width 30 height 17
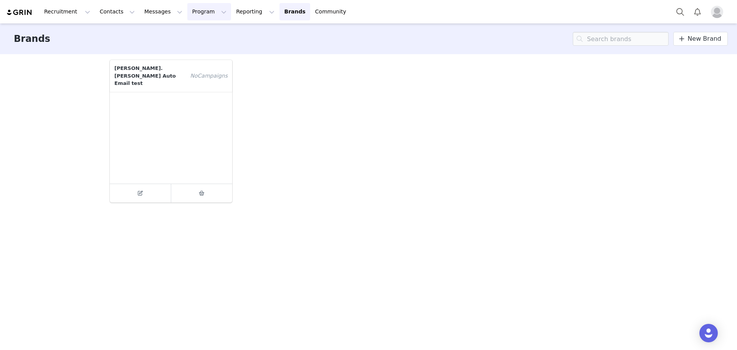
click at [187, 13] on button "Program Program" at bounding box center [209, 11] width 44 height 17
click at [242, 78] on div "reed.jackson Auto Email test No Campaign s" at bounding box center [368, 131] width 527 height 152
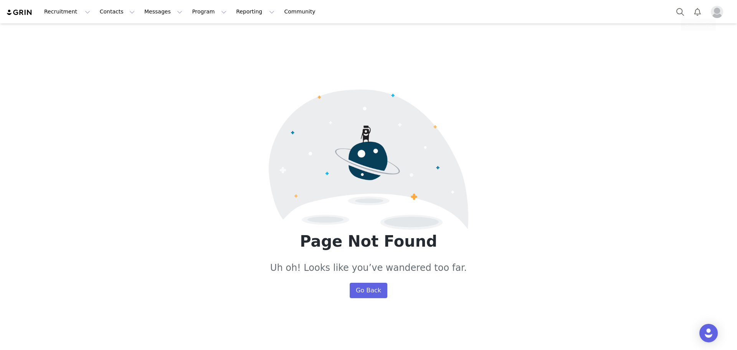
click at [716, 16] on img "Profile" at bounding box center [717, 12] width 12 height 12
click at [717, 12] on img "Profile" at bounding box center [717, 12] width 12 height 12
drag, startPoint x: 716, startPoint y: 12, endPoint x: 630, endPoint y: 14, distance: 86.4
click at [713, 12] on img "Profile" at bounding box center [717, 12] width 12 height 12
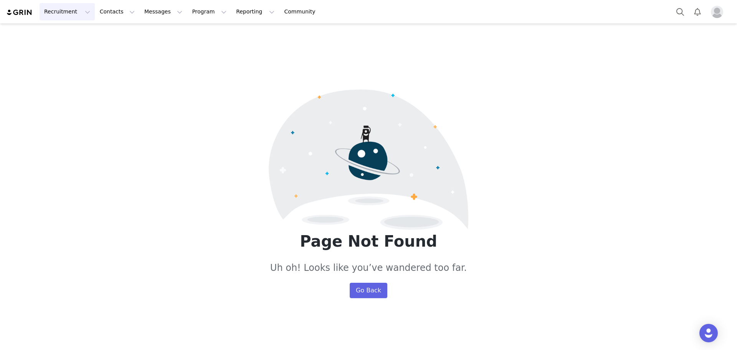
click at [62, 9] on button "Recruitment Recruitment" at bounding box center [67, 11] width 55 height 17
click at [62, 32] on p "Landing Pages" at bounding box center [65, 34] width 39 height 8
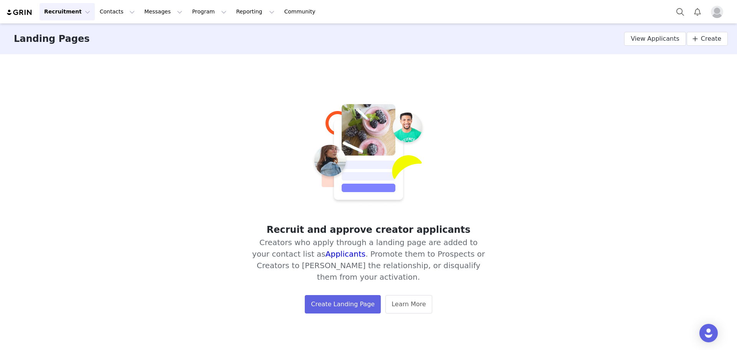
click at [721, 10] on img "Profile" at bounding box center [717, 12] width 12 height 12
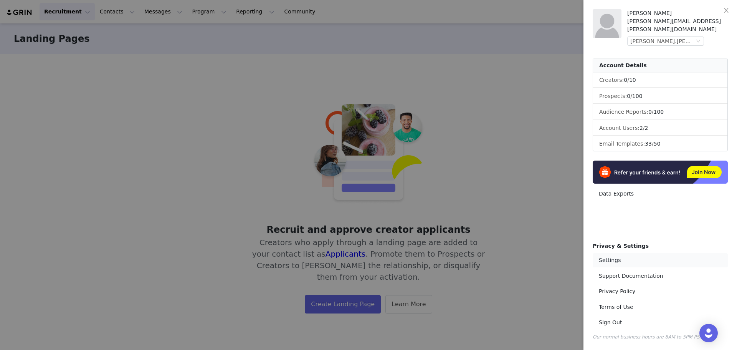
click at [620, 262] on link "Settings" at bounding box center [660, 260] width 135 height 14
select select "America/New_York"
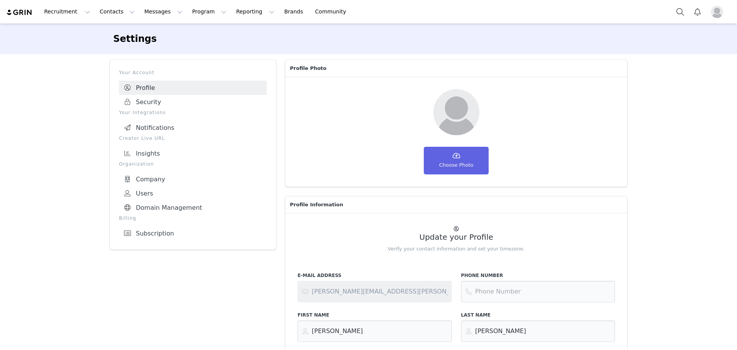
select select "America/New_York"
click at [279, 14] on link "Brands Brands" at bounding box center [294, 11] width 30 height 17
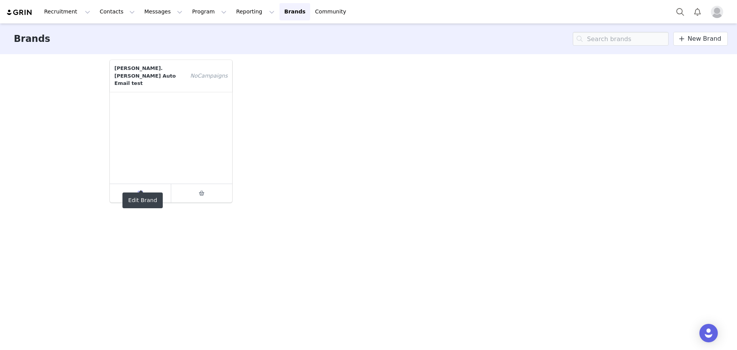
click at [146, 184] on link at bounding box center [140, 193] width 61 height 18
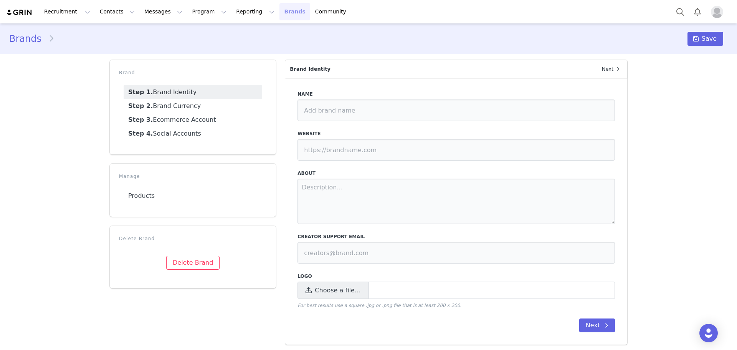
type input "[PERSON_NAME].[PERSON_NAME] Auto Email test"
type input "[URL][DOMAIN_NAME]"
type input "[EMAIL_ADDRESS][DOMAIN_NAME]"
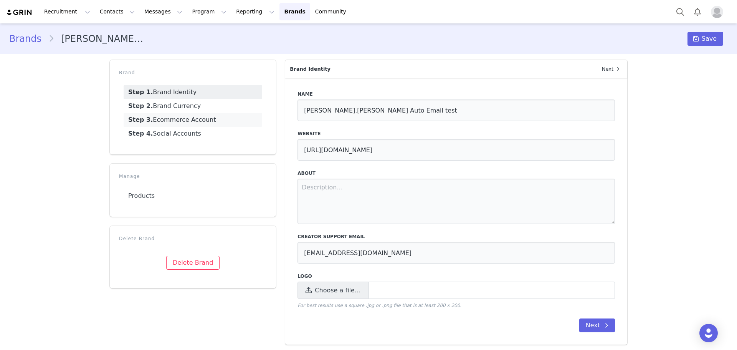
click at [175, 121] on link "Step 3. Ecommerce Account" at bounding box center [193, 120] width 139 height 14
click at [163, 120] on link "Step 3. Ecommerce Account" at bounding box center [193, 120] width 139 height 14
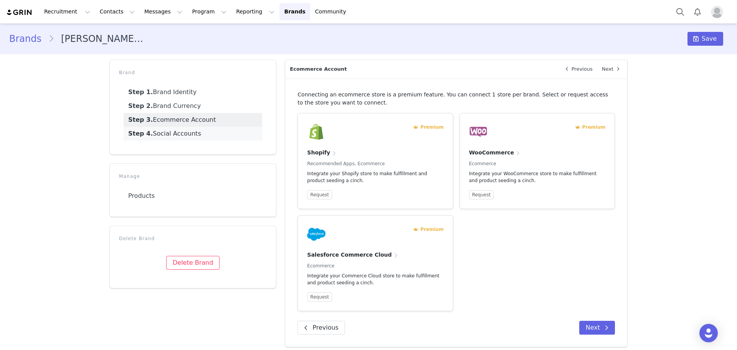
click at [171, 132] on link "Step 4. Social Accounts" at bounding box center [193, 134] width 139 height 14
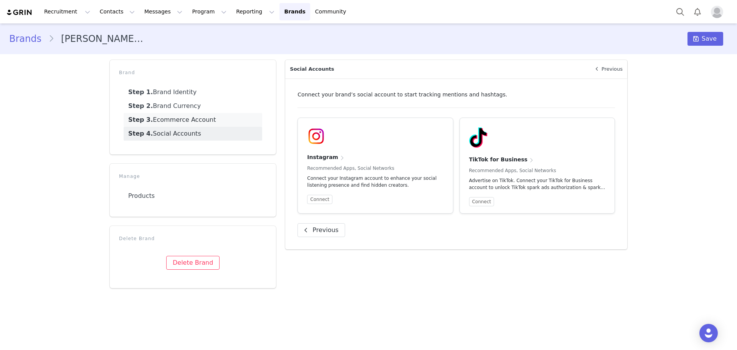
click at [169, 122] on link "Step 3. Ecommerce Account" at bounding box center [193, 120] width 139 height 14
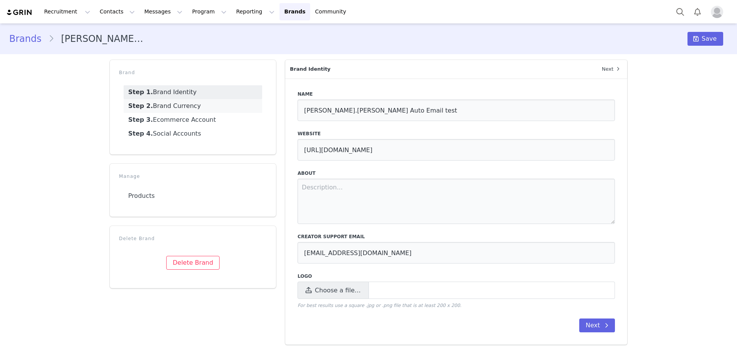
click at [174, 105] on link "Step 2. Brand Currency" at bounding box center [193, 106] width 139 height 14
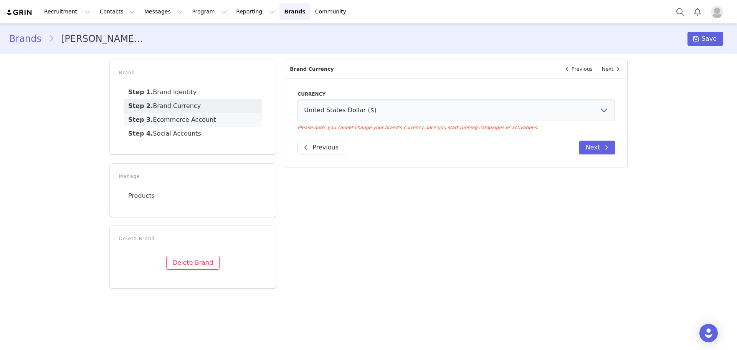
click at [171, 117] on link "Step 3. Ecommerce Account" at bounding box center [193, 120] width 139 height 14
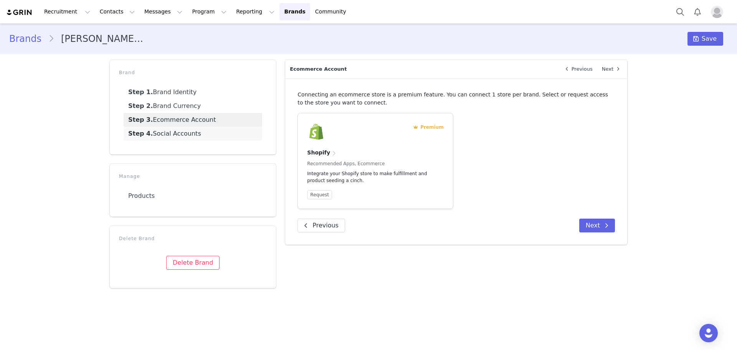
click at [177, 134] on link "Step 4. Social Accounts" at bounding box center [193, 134] width 139 height 14
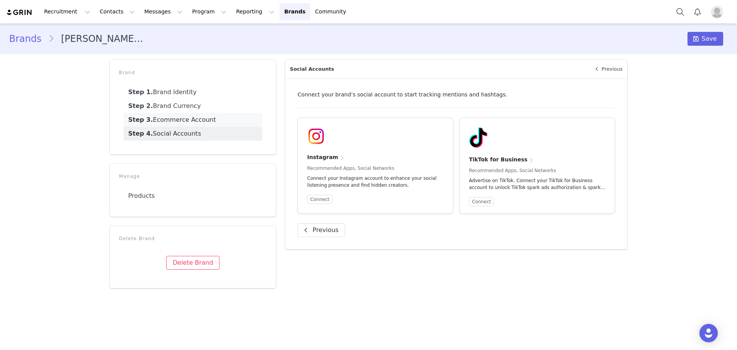
click at [177, 121] on link "Step 3. Ecommerce Account" at bounding box center [193, 120] width 139 height 14
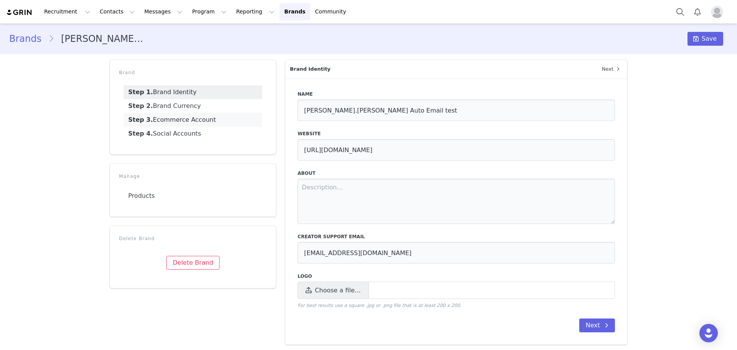
click at [184, 124] on link "Step 3. Ecommerce Account" at bounding box center [193, 120] width 139 height 14
click at [175, 117] on link "Step 3. Ecommerce Account" at bounding box center [193, 120] width 139 height 14
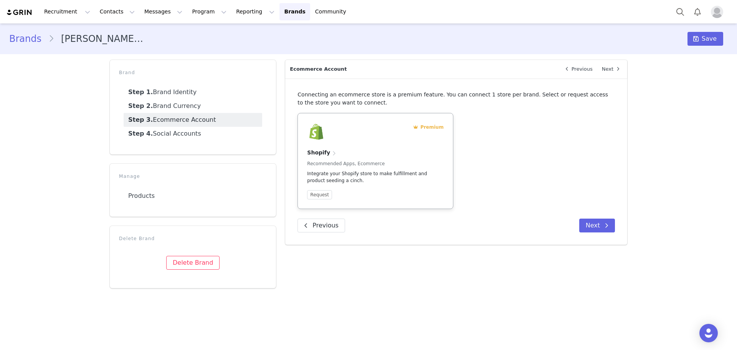
click at [331, 161] on p "Recommended Apps, Ecommerce" at bounding box center [375, 163] width 136 height 7
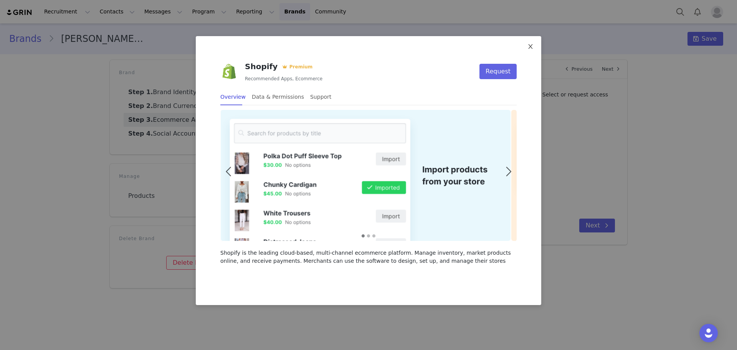
click at [530, 47] on icon "icon: close" at bounding box center [530, 46] width 4 height 5
